Goal: Transaction & Acquisition: Purchase product/service

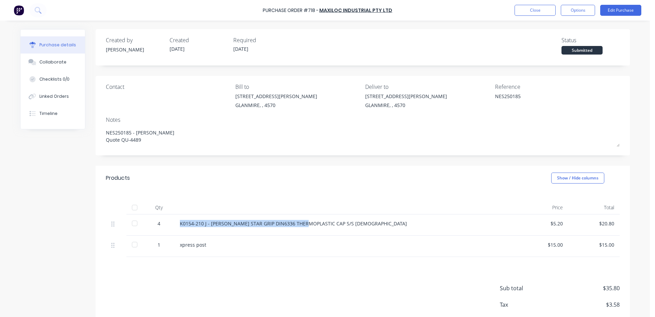
drag, startPoint x: 302, startPoint y: 223, endPoint x: 170, endPoint y: 225, distance: 131.6
click at [170, 225] on div "4 K0154-210 J - [PERSON_NAME] STAR GRIP DIN6336 THERMOPLASTIC CAP S/S [DEMOGRAP…" at bounding box center [363, 224] width 514 height 21
drag, startPoint x: 170, startPoint y: 225, endPoint x: 207, endPoint y: 223, distance: 36.7
copy div "K0154-210 J - [PERSON_NAME] STAR GRIP DIN6336 THERMOPLASTIC"
click at [537, 11] on button "Close" at bounding box center [534, 10] width 41 height 11
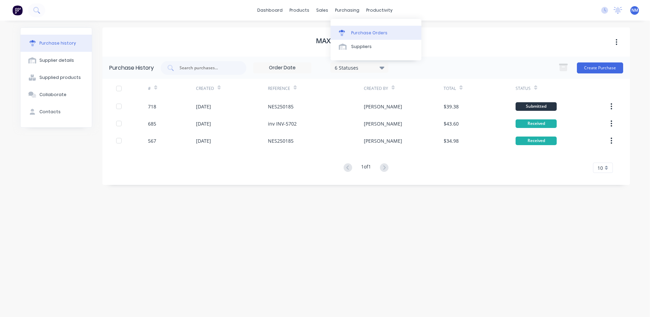
click at [358, 34] on div "Purchase Orders" at bounding box center [369, 33] width 36 height 6
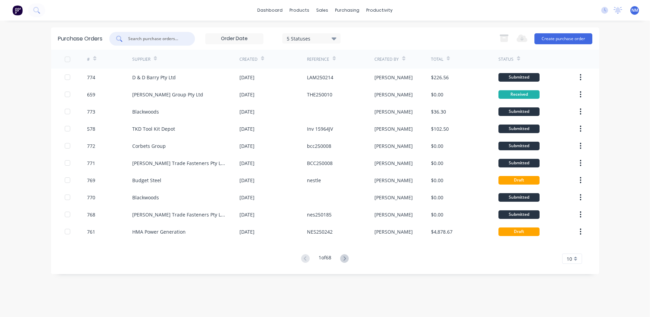
click at [147, 38] on input "text" at bounding box center [155, 38] width 57 height 7
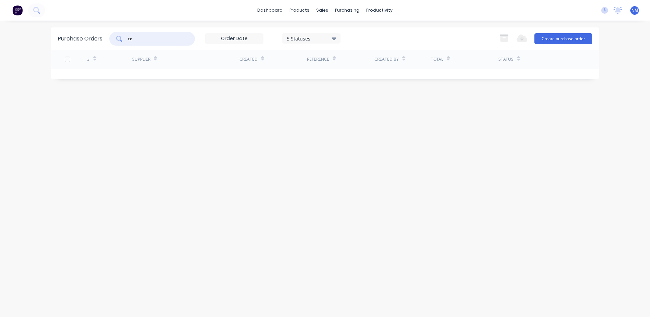
type input "t"
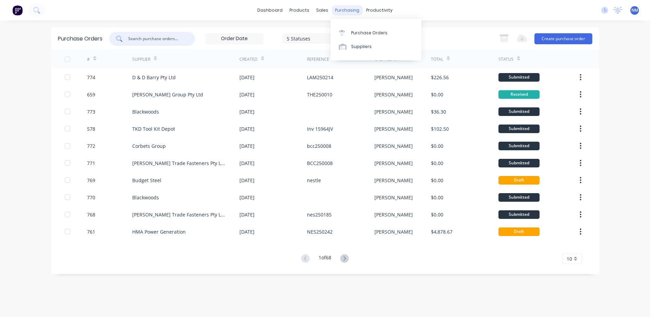
click at [342, 11] on div "purchasing" at bounding box center [347, 10] width 31 height 10
click at [352, 26] on link "Purchase Orders" at bounding box center [376, 33] width 91 height 14
click at [356, 33] on div "Purchase Orders" at bounding box center [369, 33] width 36 height 6
click at [556, 37] on button "Create purchase order" at bounding box center [563, 38] width 58 height 11
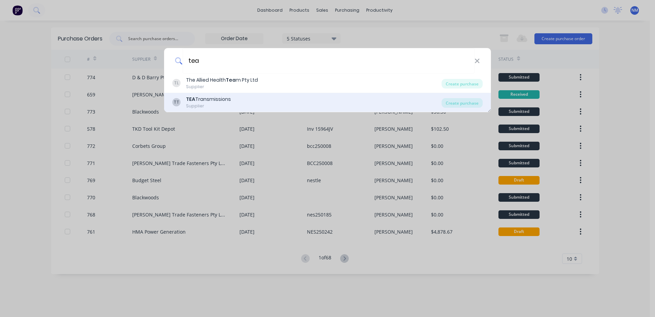
type input "tea"
click at [224, 98] on div "TEA Transmissions" at bounding box center [208, 99] width 45 height 7
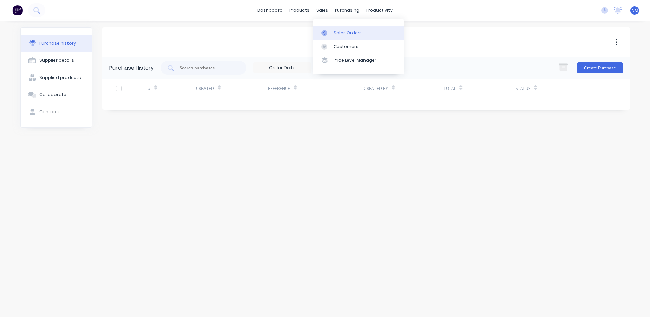
click at [349, 32] on div "Sales Orders" at bounding box center [348, 33] width 28 height 6
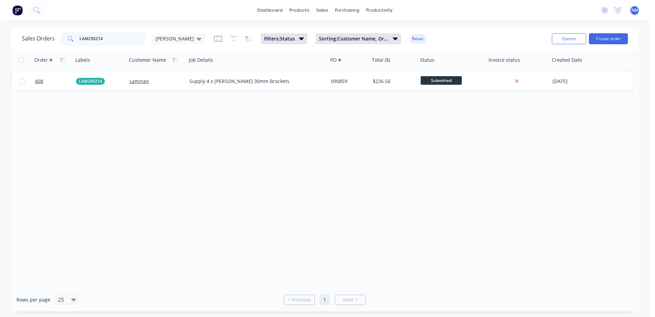
drag, startPoint x: 112, startPoint y: 43, endPoint x: 48, endPoint y: 48, distance: 63.6
click at [52, 47] on div "Sales Orders LAM250214 [PERSON_NAME]: Status Sorting: Customer Name, Order # Re…" at bounding box center [325, 38] width 628 height 22
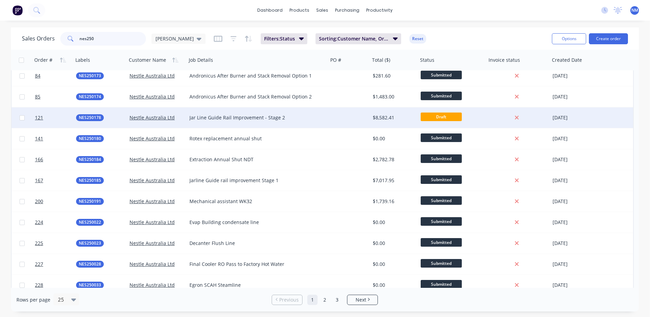
scroll to position [171, 0]
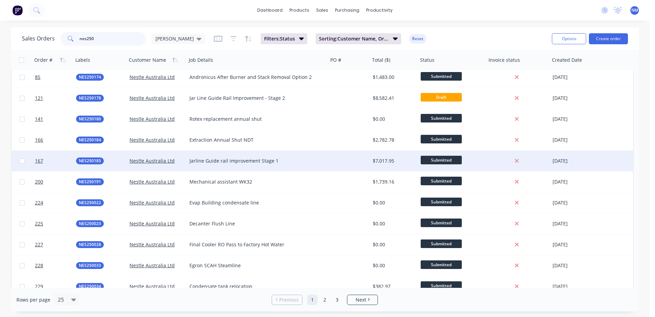
type input "nes250"
click at [365, 159] on div at bounding box center [349, 160] width 42 height 21
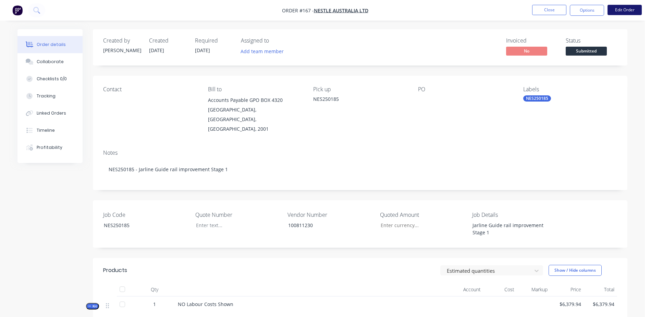
click at [625, 12] on button "Edit Order" at bounding box center [624, 10] width 34 height 10
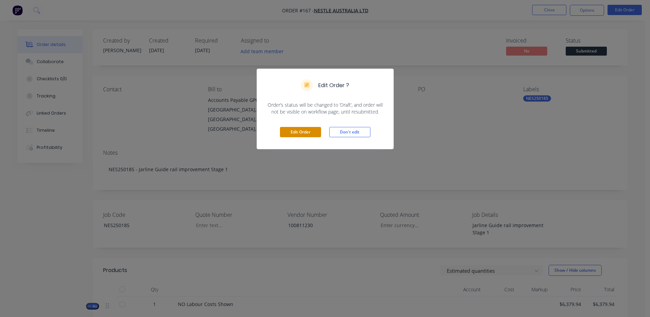
click at [299, 134] on button "Edit Order" at bounding box center [300, 132] width 41 height 10
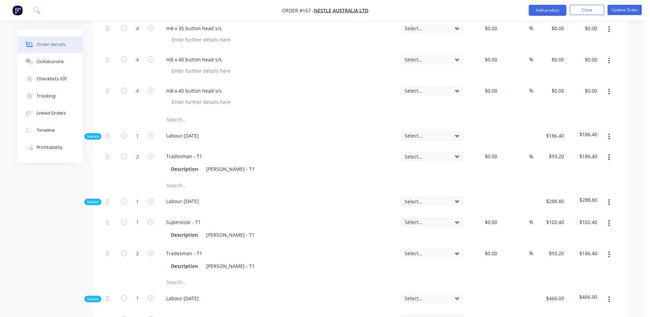
scroll to position [1028, 0]
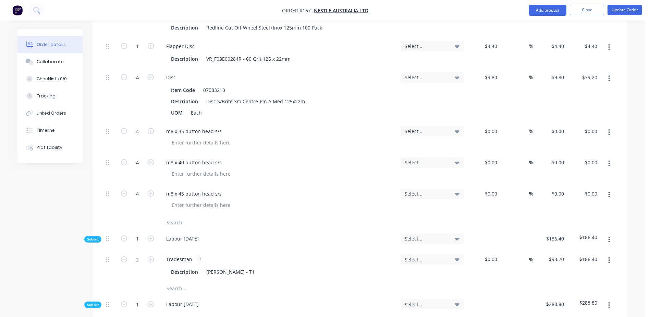
click at [181, 215] on input "text" at bounding box center [234, 222] width 137 height 14
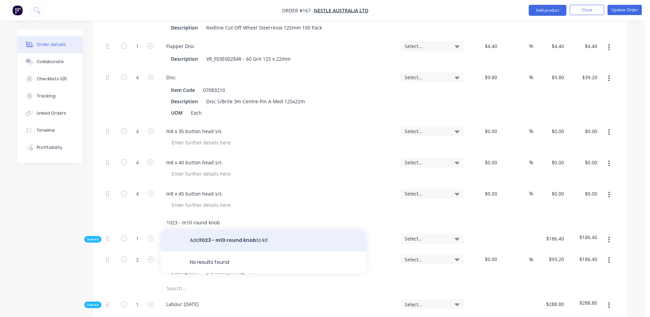
type input "1023 - m10 round knob"
click at [220, 229] on button "Add 1023 - m10 round knob to kit" at bounding box center [264, 240] width 206 height 22
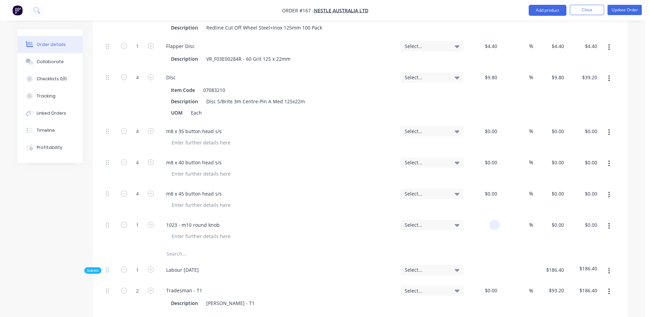
drag, startPoint x: 483, startPoint y: 197, endPoint x: 545, endPoint y: 188, distance: 62.7
type input "4.23"
click at [150, 221] on icon "button" at bounding box center [151, 224] width 6 height 6
type input "2"
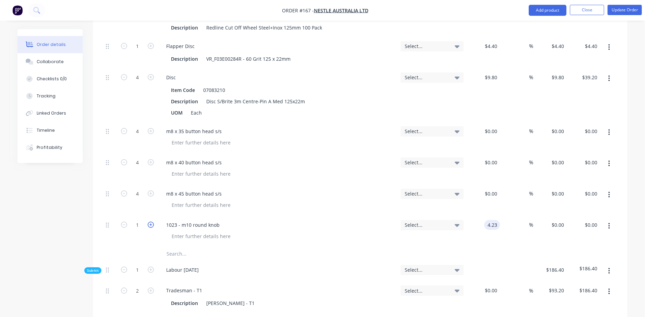
type input "$4.23"
type input "$8.46"
click at [150, 221] on icon "button" at bounding box center [151, 224] width 6 height 6
type input "3"
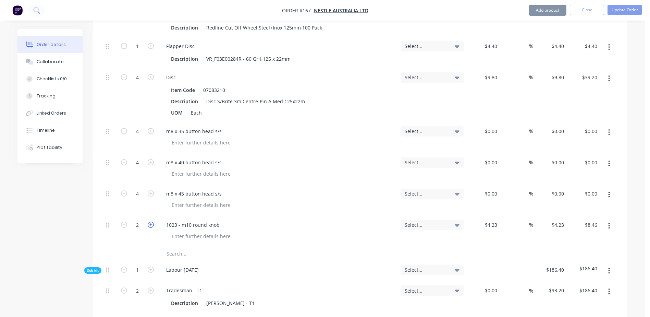
type input "$12.69"
click at [150, 221] on icon "button" at bounding box center [151, 224] width 6 height 6
type input "4"
type input "$16.92"
click at [150, 221] on icon "button" at bounding box center [151, 224] width 6 height 6
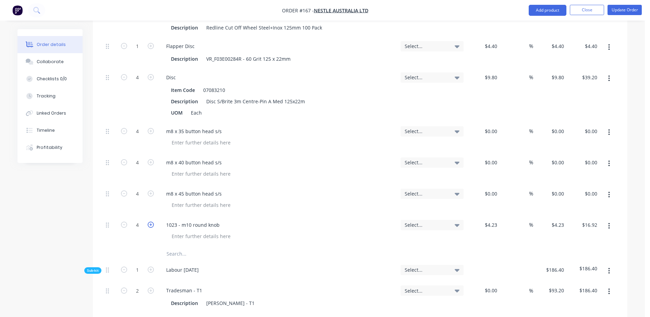
type input "5"
type input "$21.15"
click at [625, 6] on button "Update Order" at bounding box center [624, 10] width 34 height 10
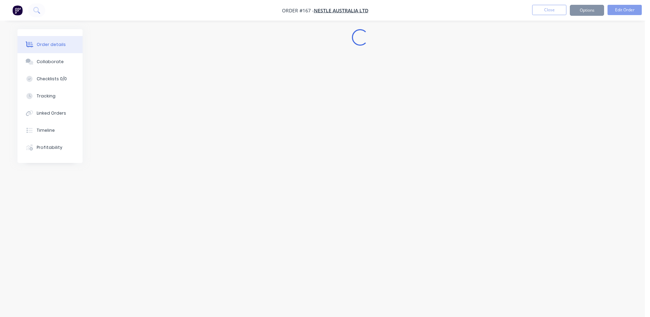
scroll to position [0, 0]
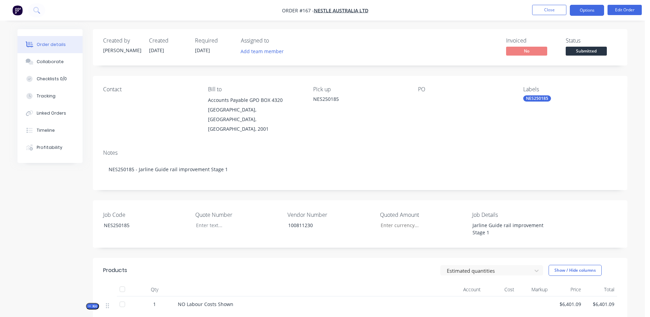
click at [588, 10] on button "Options" at bounding box center [587, 10] width 34 height 11
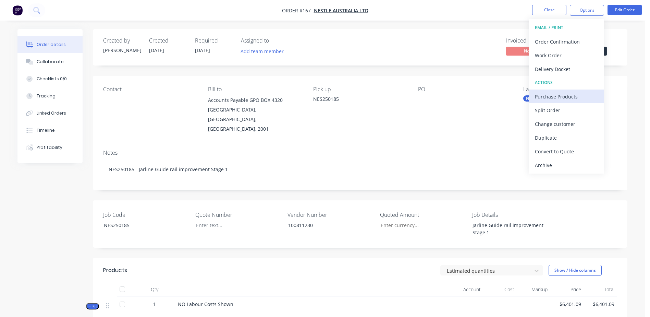
click at [585, 94] on div "Purchase Products" at bounding box center [566, 96] width 63 height 10
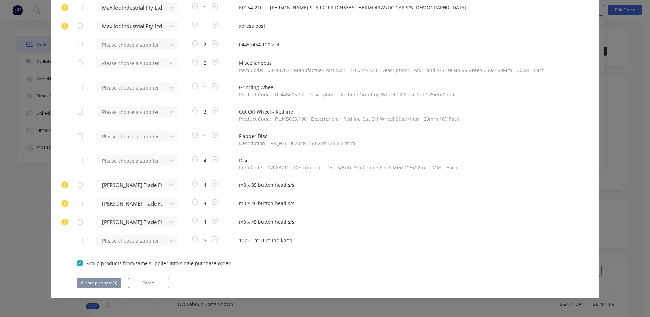
scroll to position [765, 0]
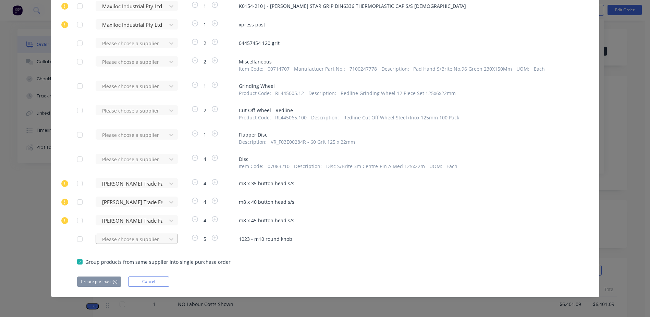
click at [117, 242] on div "Please choose a supplier" at bounding box center [133, 238] width 75 height 10
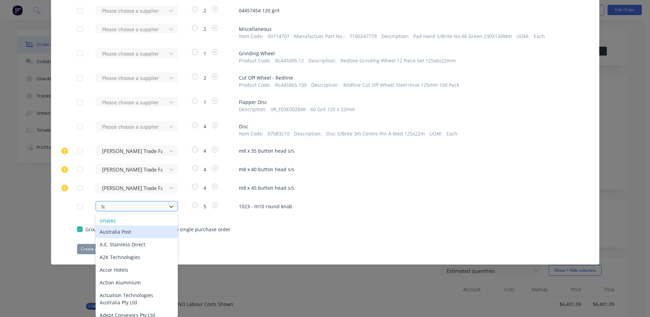
type input "tea"
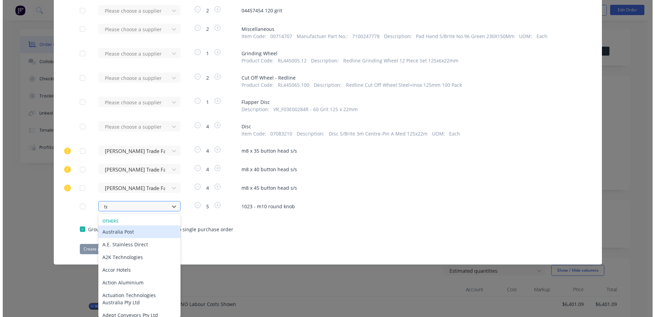
scroll to position [765, 0]
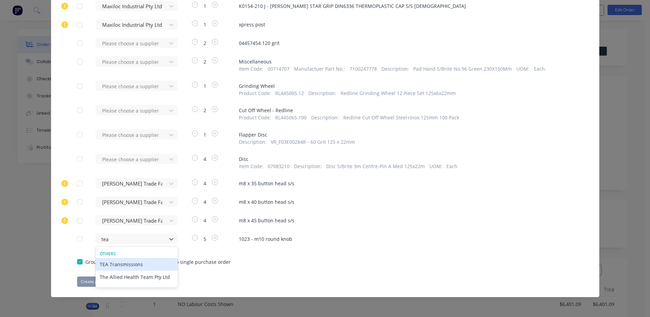
click at [122, 263] on div "TEA Transmissions" at bounding box center [137, 264] width 82 height 13
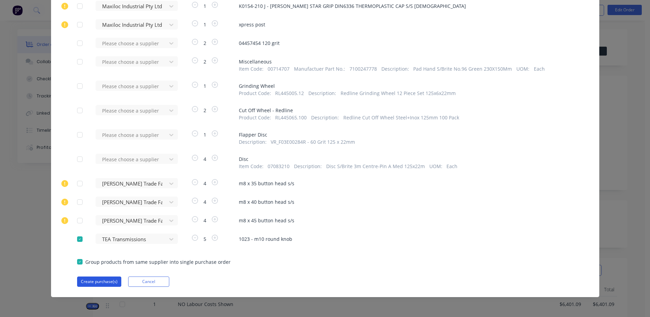
click at [90, 284] on button "Create purchase(s)" at bounding box center [99, 281] width 44 height 10
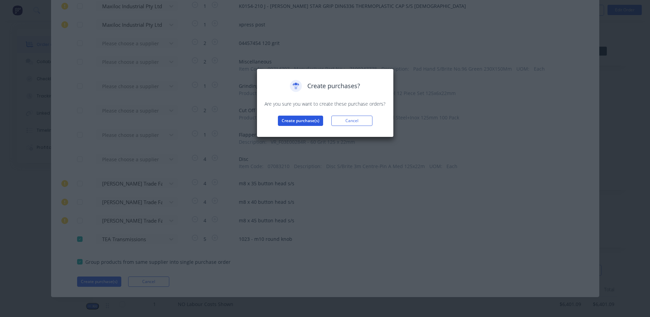
click at [296, 122] on button "Create purchase(s)" at bounding box center [300, 120] width 45 height 10
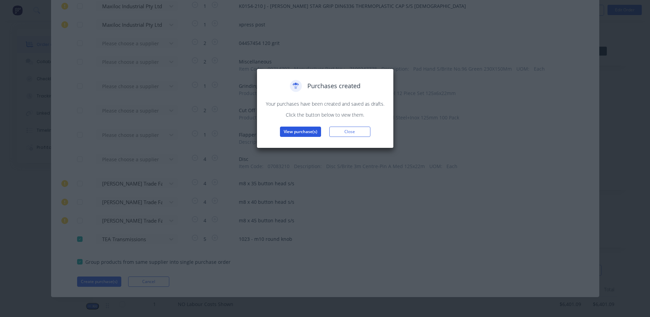
click at [298, 133] on button "View purchase(s)" at bounding box center [300, 131] width 41 height 10
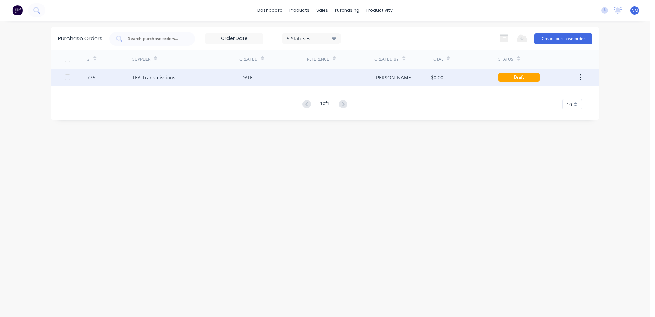
click at [466, 76] on div "$0.00" at bounding box center [464, 77] width 67 height 17
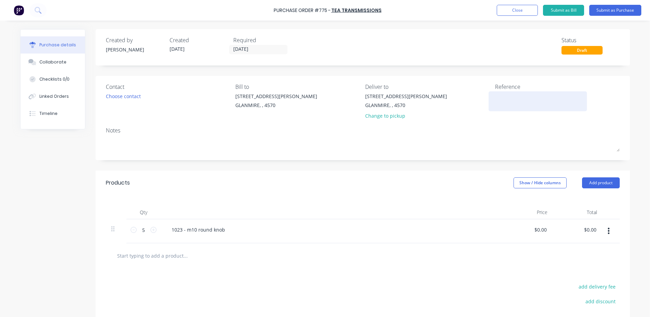
click at [514, 99] on textarea at bounding box center [538, 99] width 86 height 15
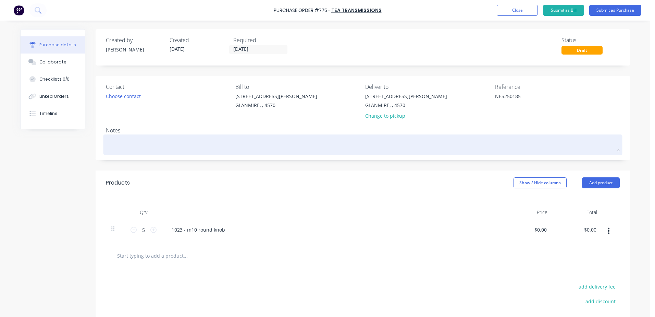
type textarea "NES250185"
type textarea "x"
type textarea "NES250185"
click at [119, 140] on textarea at bounding box center [363, 143] width 514 height 15
type textarea "x"
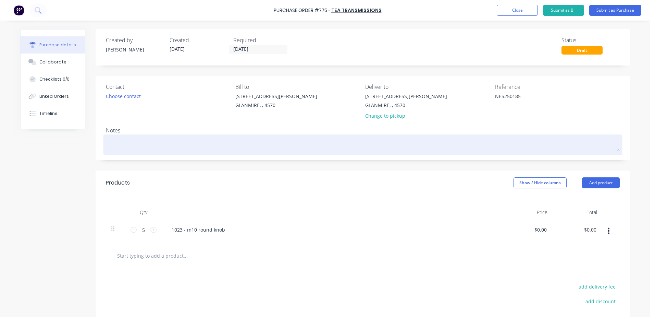
type textarea "N"
type textarea "x"
type textarea "NE"
type textarea "x"
type textarea "NES"
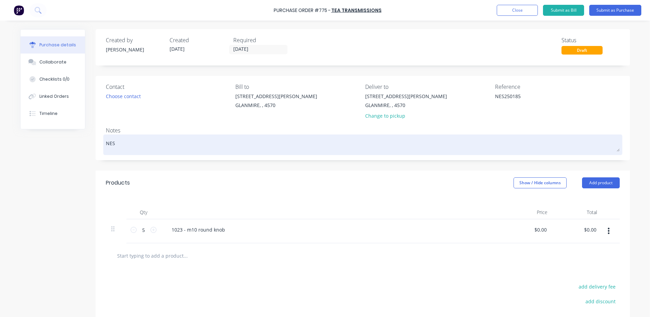
type textarea "x"
type textarea "NES2"
type textarea "x"
type textarea "NES25"
type textarea "x"
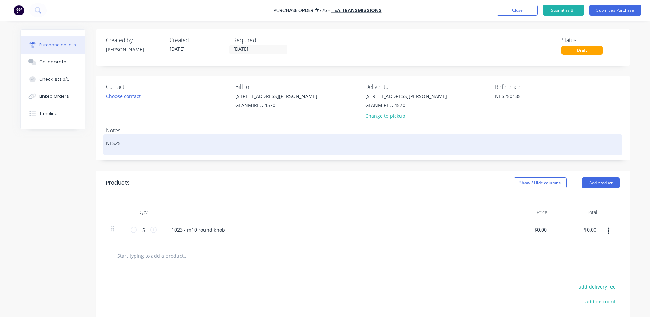
type textarea "NES250"
type textarea "x"
type textarea "NES2501"
type textarea "x"
type textarea "NES25018"
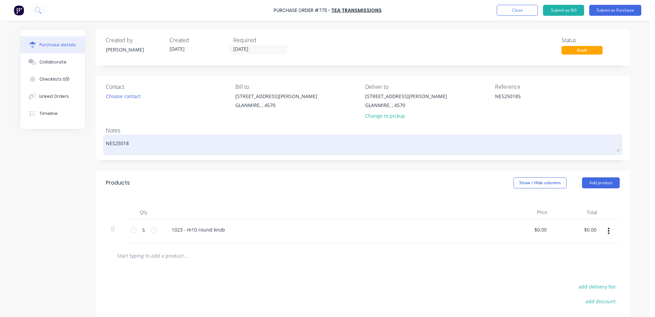
type textarea "x"
type textarea "NES250185"
type textarea "x"
type textarea "NES250185"
type textarea "x"
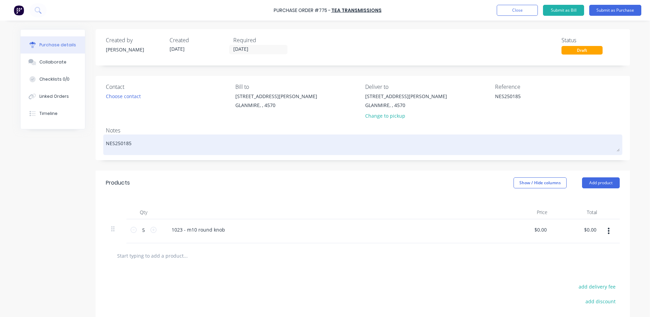
type textarea "NES250185 -"
type textarea "x"
type textarea "NES250185 -"
type textarea "x"
type textarea "NES250185 - o"
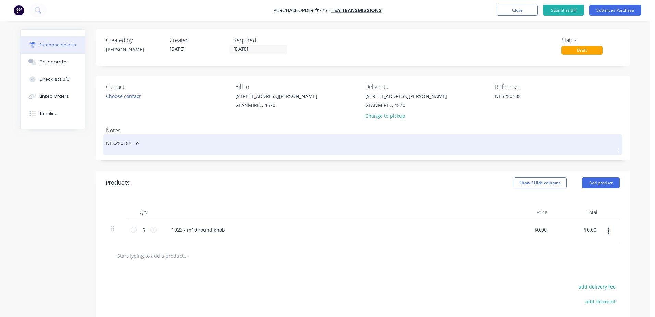
type textarea "x"
type textarea "NES250185 - oz"
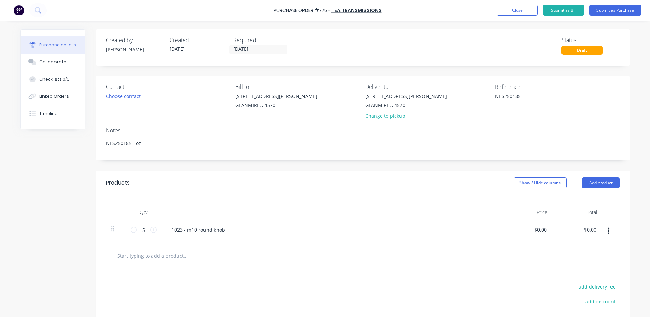
type textarea "x"
type textarea "NES250185 - oz,"
type textarea "x"
type textarea "NES250185 - oz,"
type textarea "x"
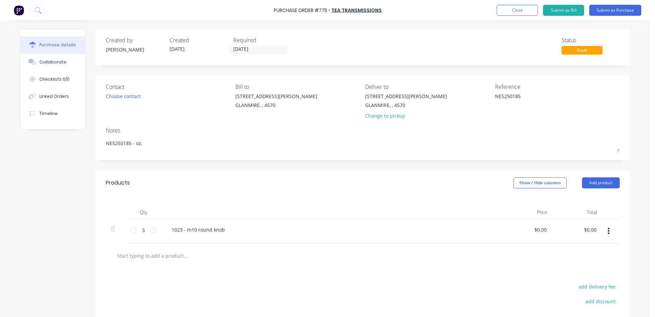
type textarea "NES250185 - oz, d"
type textarea "x"
type textarea "NES250185 - oz, da"
type textarea "x"
type textarea "NES250185 - oz, dar"
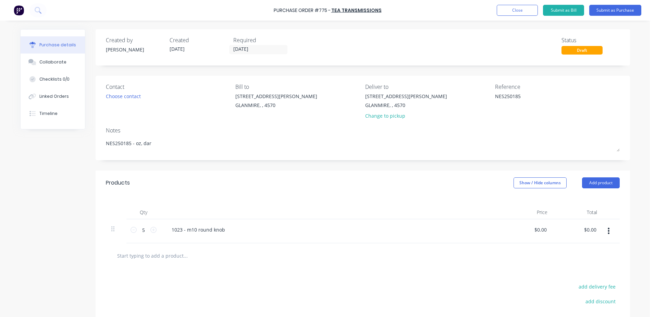
type textarea "x"
type textarea "NES250185 - oz, [PERSON_NAME]"
type textarea "x"
type textarea "NES250185 - oz, darre"
type textarea "x"
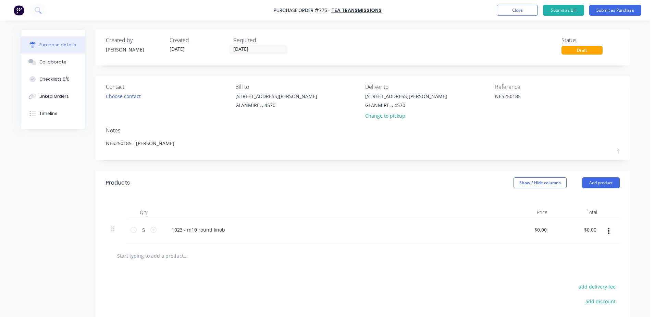
type textarea "NES250185 - [PERSON_NAME]"
type textarea "x"
type textarea "NES250185 - [PERSON_NAME]"
click at [56, 200] on div "Created by [PERSON_NAME] Created [DATE] Required [DATE] Status Draft Contact Ch…" at bounding box center [325, 204] width 610 height 351
type textarea "x"
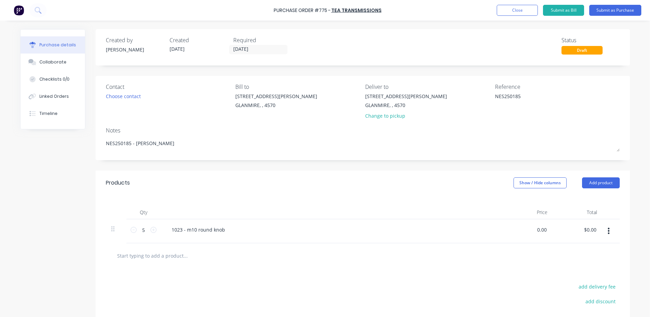
drag, startPoint x: 532, startPoint y: 229, endPoint x: 649, endPoint y: 222, distance: 117.7
click at [647, 223] on div "Purchase Order #775 - TEA Transmissions Add product Close Submit as Bill Submit…" at bounding box center [325, 158] width 650 height 317
type input "4.23"
type textarea "x"
type input "$4.23"
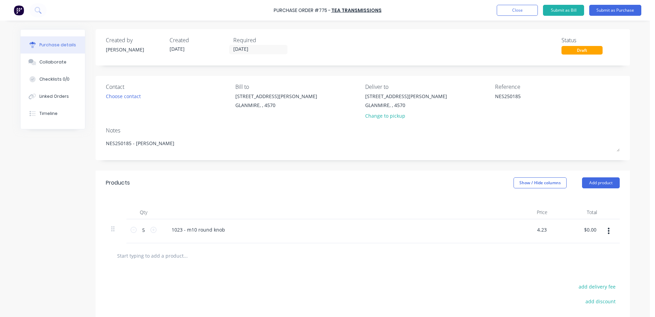
type input "$21.15"
click at [163, 256] on input "text" at bounding box center [185, 255] width 137 height 14
type textarea "x"
type input "f"
type textarea "x"
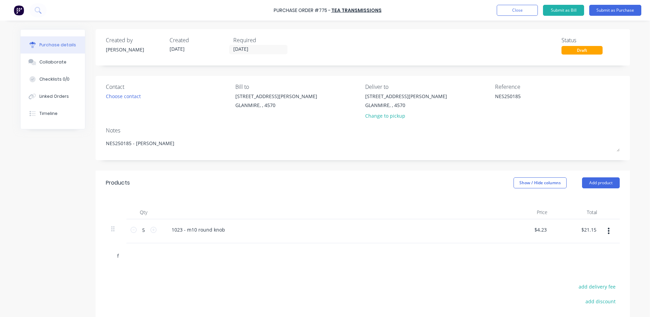
type input "fr"
type textarea "x"
type input "fre"
type textarea "x"
type input "frei"
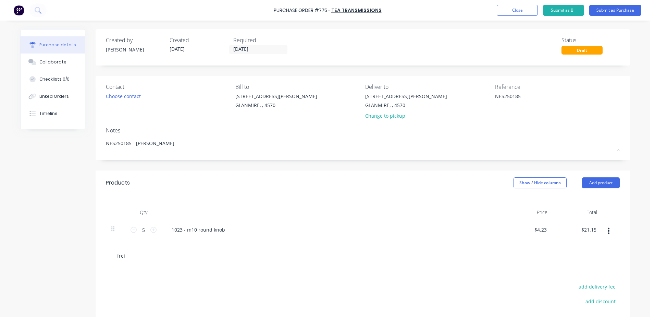
type textarea "x"
type input "freig"
type textarea "x"
type input "freigh"
type textarea "x"
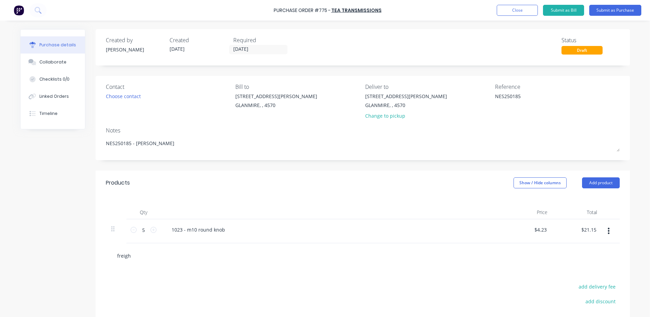
type input "freight"
type textarea "x"
type input "freight"
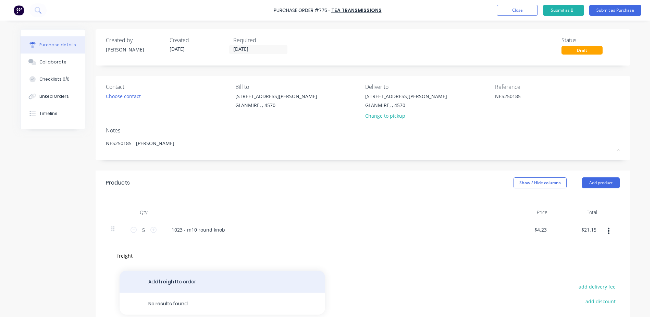
click at [165, 280] on button "Add freight to order" at bounding box center [223, 281] width 206 height 22
type textarea "x"
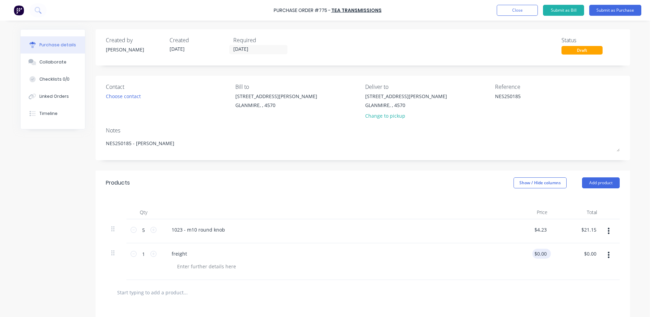
type textarea "x"
drag, startPoint x: 532, startPoint y: 253, endPoint x: 601, endPoint y: 243, distance: 70.1
click at [601, 243] on div "1 1 freight 0.00 0.00 $0.00 $0.00" at bounding box center [363, 261] width 514 height 37
type input "20"
type textarea "x"
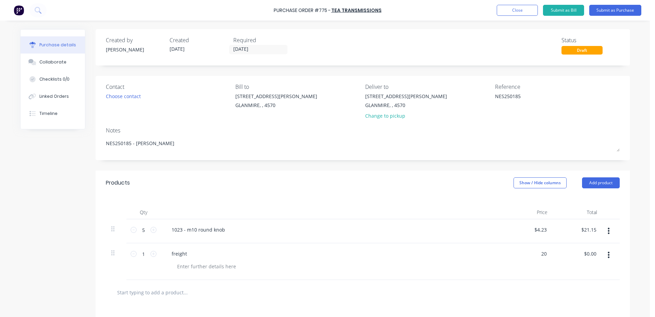
type input "$20.00"
click at [250, 258] on div "freight" at bounding box center [332, 253] width 332 height 10
type textarea "x"
type input "20.00"
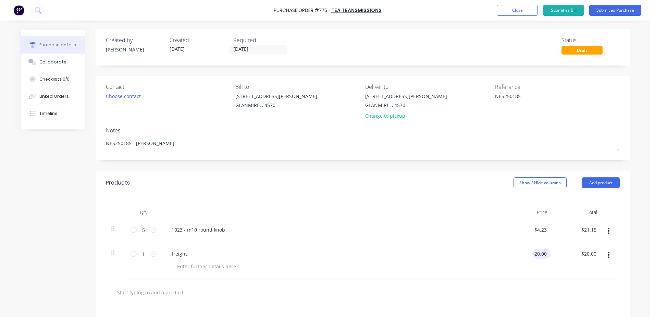
click at [535, 256] on input "20.00" at bounding box center [540, 253] width 16 height 10
type textarea "x"
drag, startPoint x: 535, startPoint y: 256, endPoint x: 655, endPoint y: 237, distance: 121.4
click at [655, 237] on html "Purchase Order #775 - TEA Transmissions Add product Close Submit as Bill Submit…" at bounding box center [327, 158] width 655 height 317
type input "21"
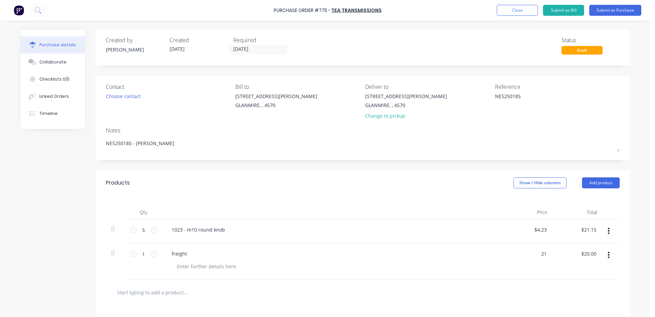
type textarea "x"
type input "$21.00"
click at [309, 252] on div "freight" at bounding box center [332, 253] width 332 height 10
click at [628, 12] on button "Submit as Purchase" at bounding box center [615, 10] width 52 height 11
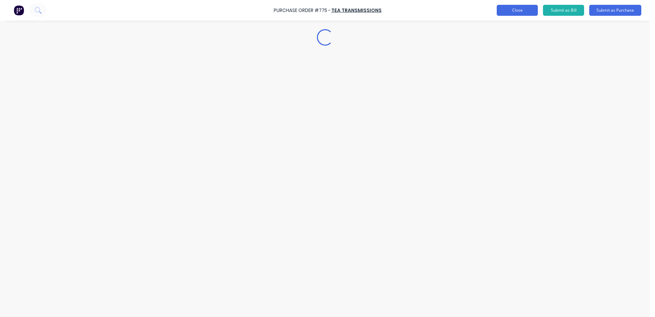
type textarea "x"
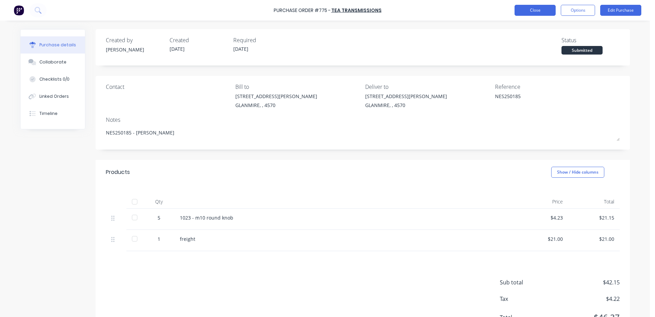
click at [525, 12] on button "Close" at bounding box center [534, 10] width 41 height 11
